Goal: Task Accomplishment & Management: Manage account settings

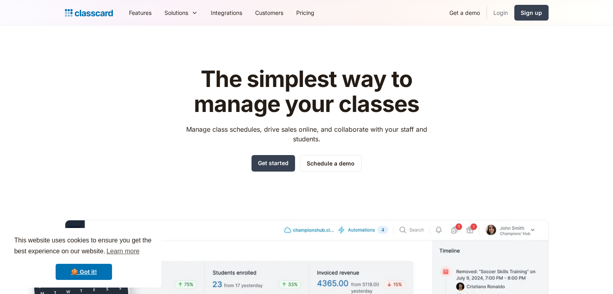
click at [505, 7] on link "Login" at bounding box center [500, 13] width 27 height 18
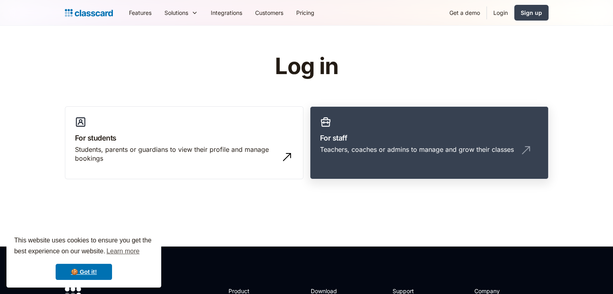
drag, startPoint x: 432, startPoint y: 133, endPoint x: 385, endPoint y: 131, distance: 46.8
click at [385, 131] on link "For staff Teachers, coaches or admins to manage and grow their classes" at bounding box center [429, 142] width 239 height 73
